Goal: Download file/media

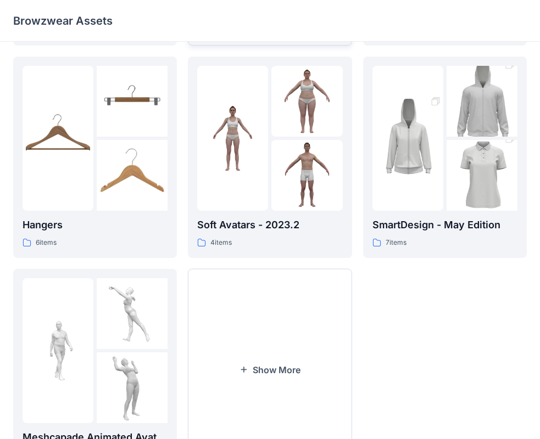
scroll to position [273, 0]
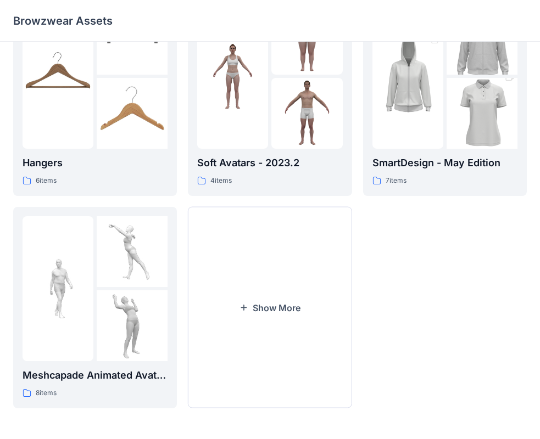
click at [353, 409] on div "Kids 59 items Hangers 6 items Meshcapade Animated Avatars 8 items Women 221 ite…" at bounding box center [270, 104] width 540 height 670
click at [338, 382] on button "Show More" at bounding box center [270, 308] width 164 height 202
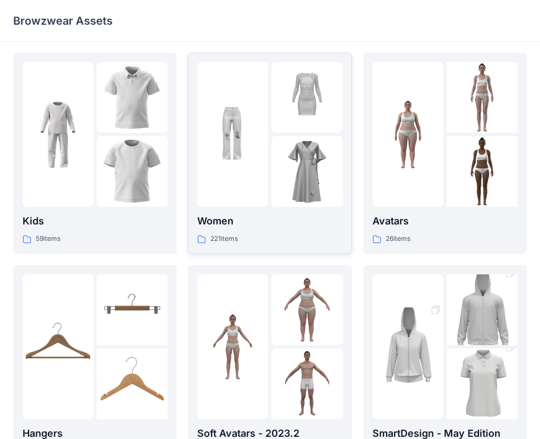
scroll to position [0, 0]
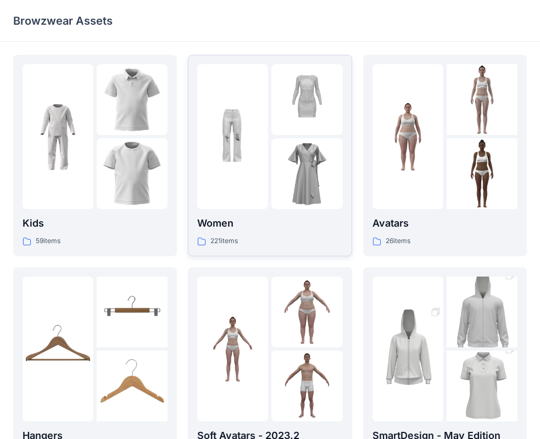
click at [284, 136] on div at bounding box center [306, 136] width 71 height 145
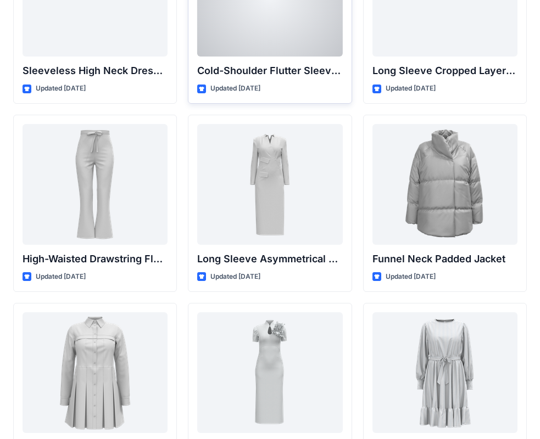
scroll to position [4171, 0]
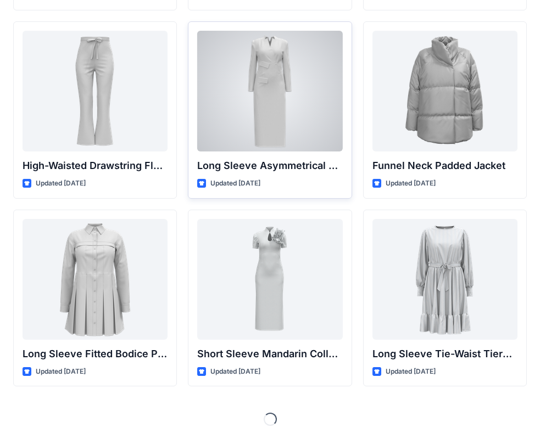
click at [277, 104] on div at bounding box center [269, 91] width 145 height 121
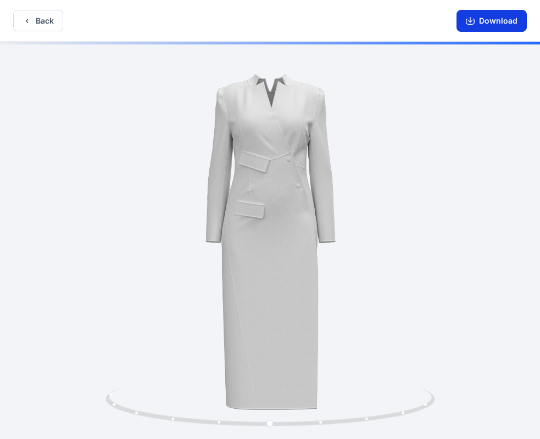
click at [500, 19] on button "Download" at bounding box center [491, 21] width 70 height 22
